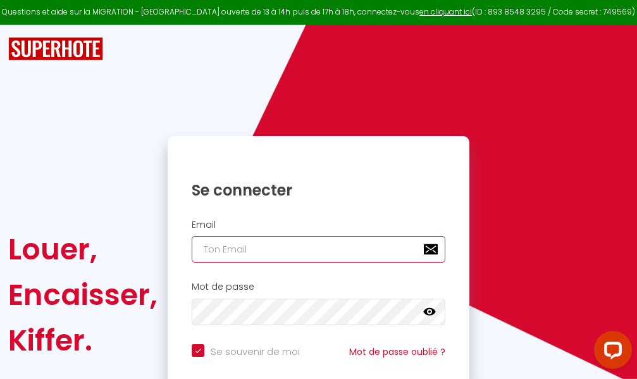
click at [323, 245] on input "email" at bounding box center [319, 249] width 254 height 27
type input "m"
checkbox input "true"
type input "ma"
checkbox input "true"
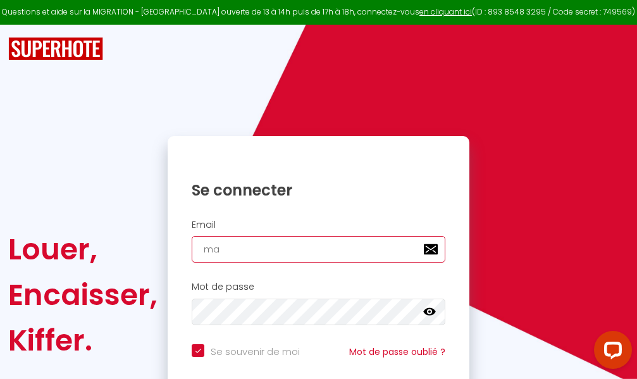
type input "mar"
checkbox input "true"
type input "marc"
checkbox input "true"
type input "marcd"
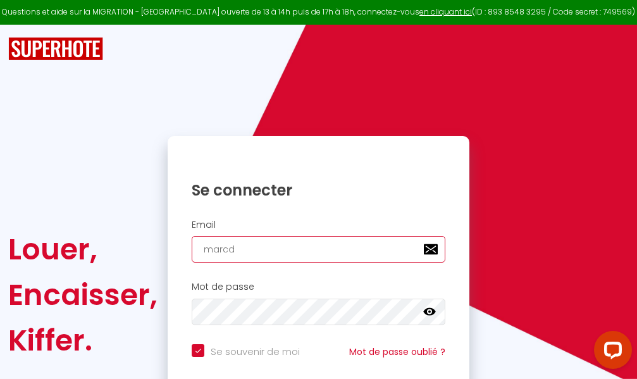
checkbox input "true"
type input "marcdp"
checkbox input "true"
type input "marcdpo"
checkbox input "true"
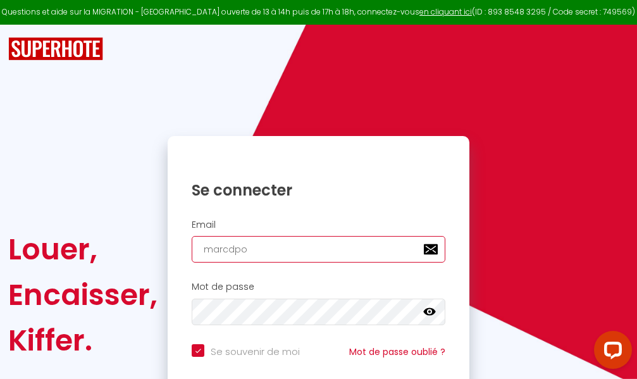
type input "marcdpoz"
checkbox input "true"
type input "marcdpoz."
checkbox input "true"
type input "marcdpoz.l"
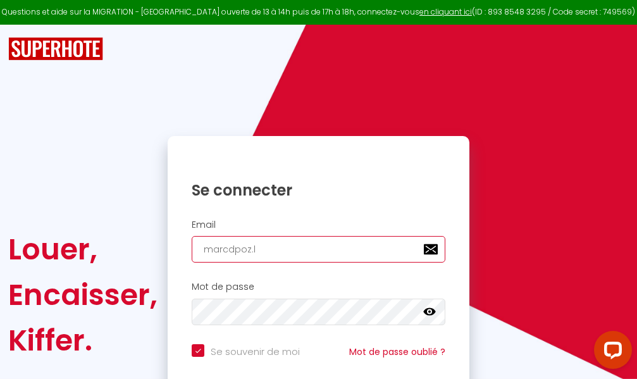
checkbox input "true"
type input "marcdpoz.lo"
checkbox input "true"
type input "marcdpoz.loc"
checkbox input "true"
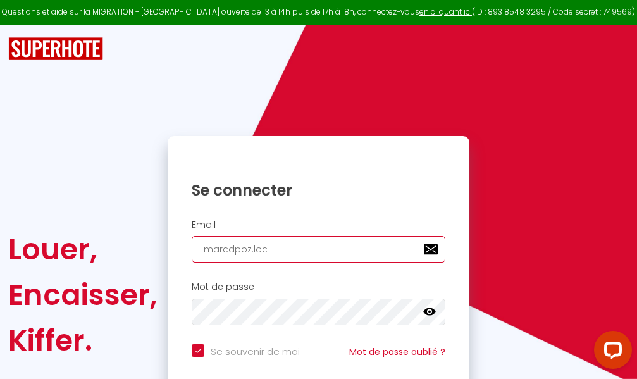
type input "marcdpoz.loca"
checkbox input "true"
type input "marcdpoz.locat"
checkbox input "true"
type input "marcdpoz.locati"
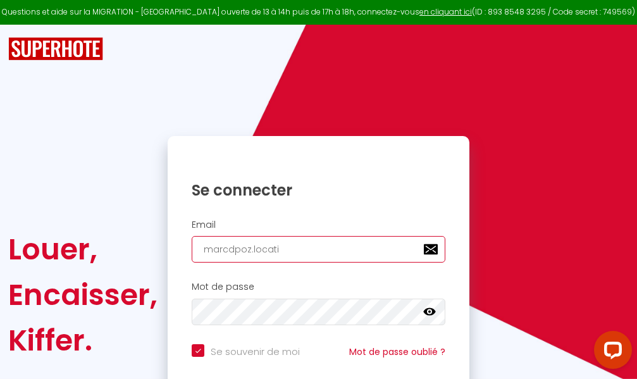
checkbox input "true"
type input "marcdpoz.locatio"
checkbox input "true"
type input "marcdpoz.location"
checkbox input "true"
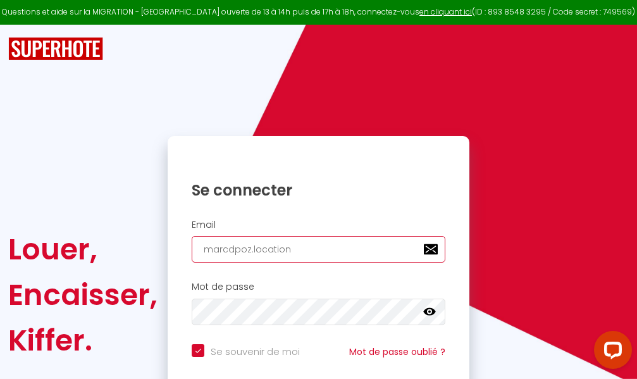
type input "marcdpoz.location@"
checkbox input "true"
type input "marcdpoz.location@g"
checkbox input "true"
type input "marcdpoz.location@gm"
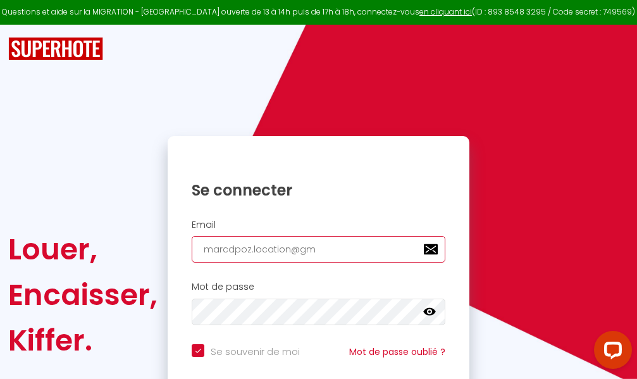
checkbox input "true"
type input "marcdpoz.location@gma"
checkbox input "true"
type input "marcdpoz.location@gmai"
checkbox input "true"
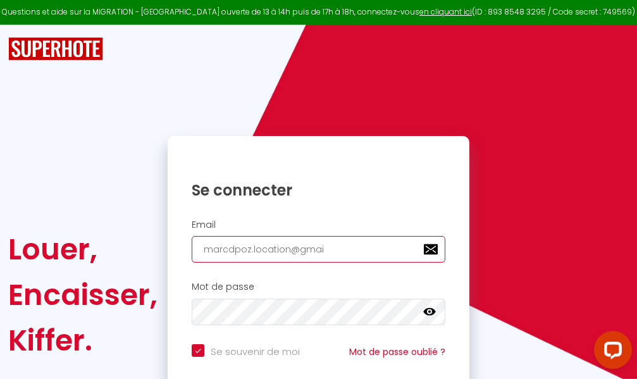
type input "[EMAIL_ADDRESS]"
checkbox input "true"
type input "[EMAIL_ADDRESS]."
checkbox input "true"
type input "marcdpoz.location@gmail.c"
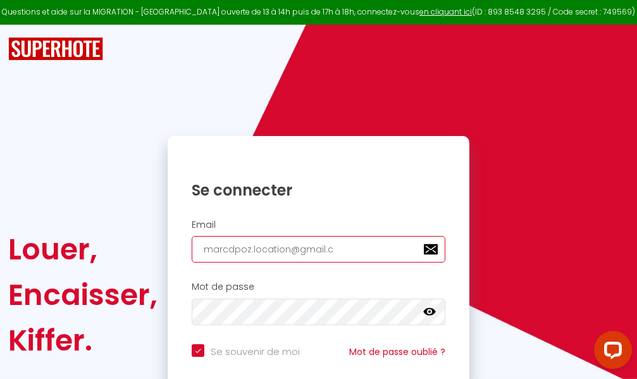
checkbox input "true"
type input "[EMAIL_ADDRESS][DOMAIN_NAME]"
checkbox input "true"
type input "[EMAIL_ADDRESS][DOMAIN_NAME]"
checkbox input "true"
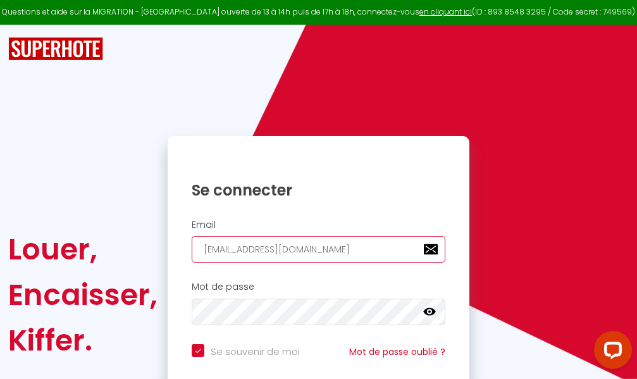
type input "[EMAIL_ADDRESS][DOMAIN_NAME]"
click at [284, 247] on input "email" at bounding box center [319, 249] width 254 height 27
